Goal: Check status

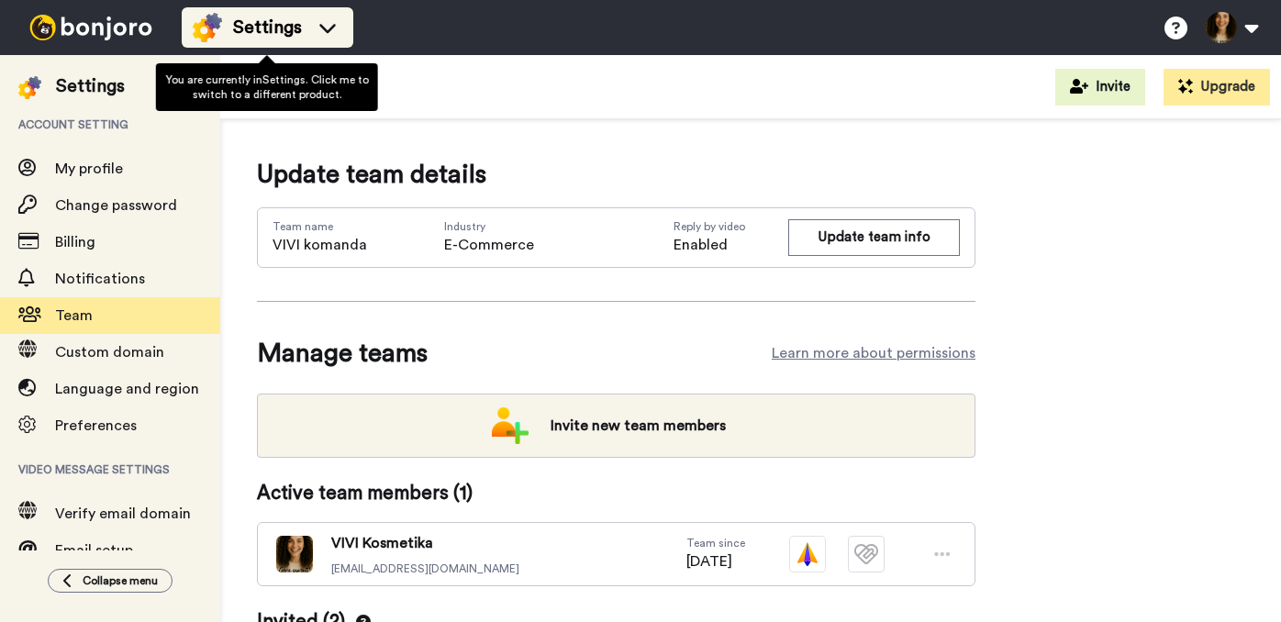
click at [313, 28] on icon at bounding box center [327, 27] width 29 height 18
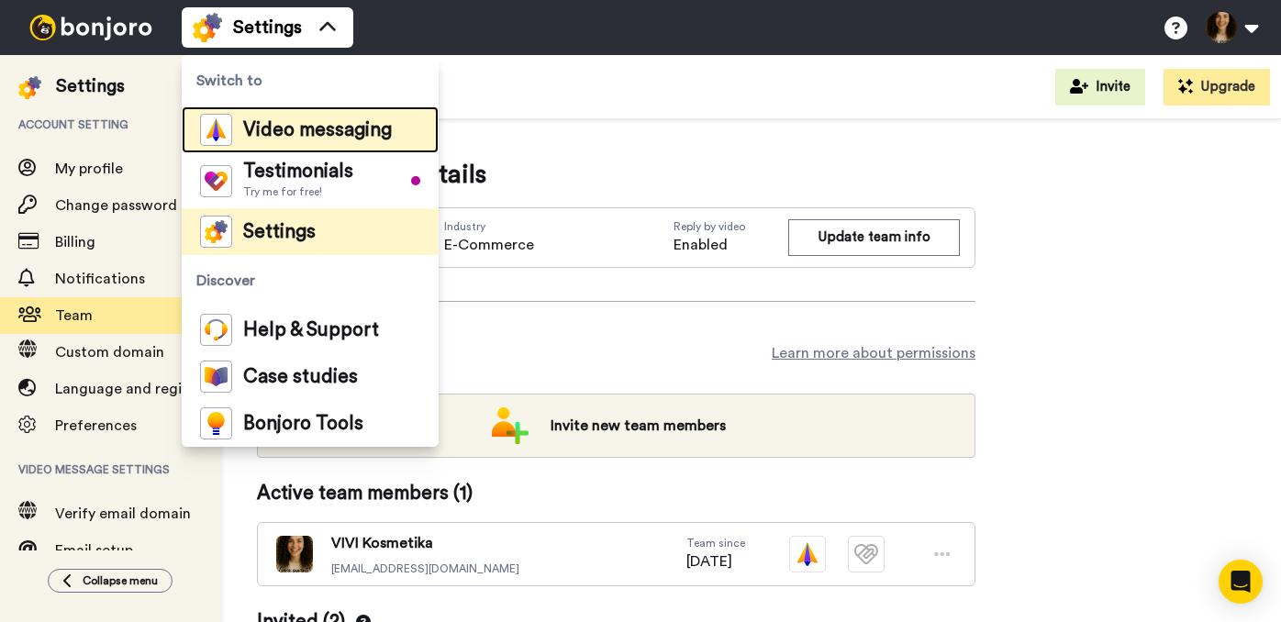
click at [300, 122] on span "Video messaging" at bounding box center [317, 130] width 149 height 18
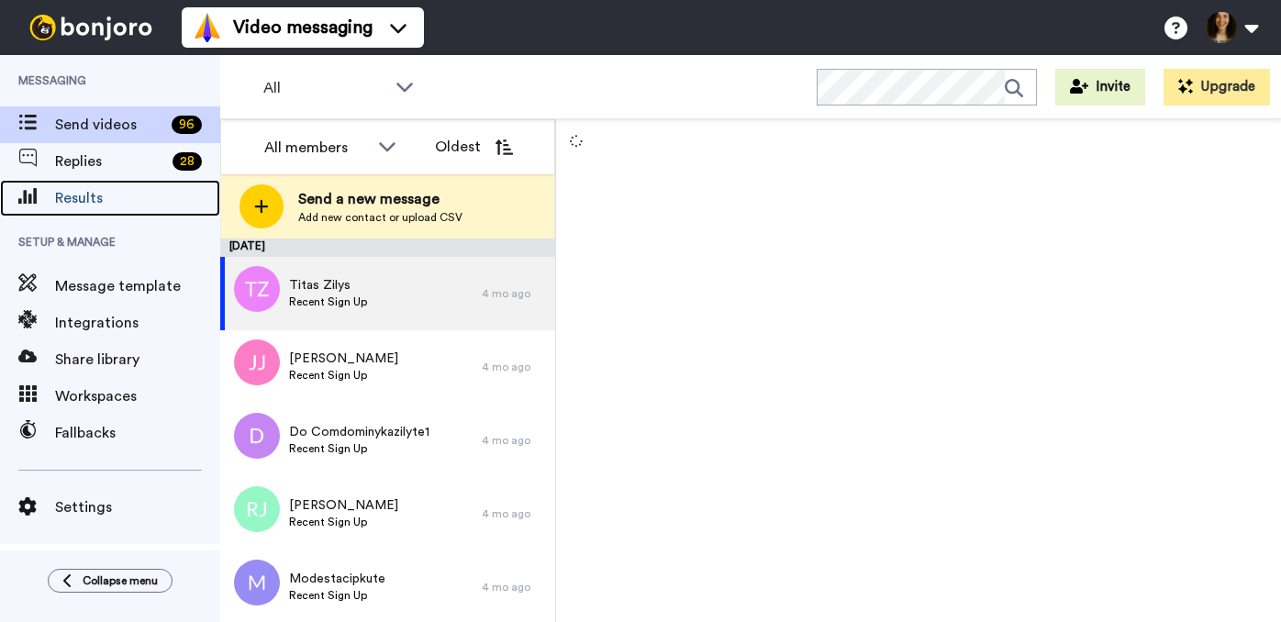
click at [66, 201] on span "Results" at bounding box center [137, 198] width 165 height 22
